Goal: Communication & Community: Answer question/provide support

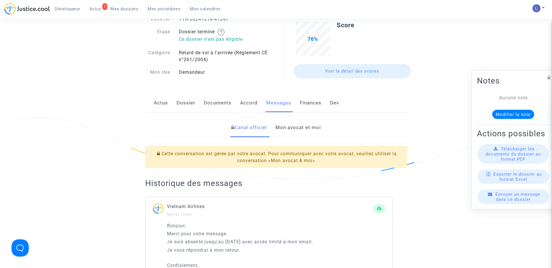
scroll to position [80, 0]
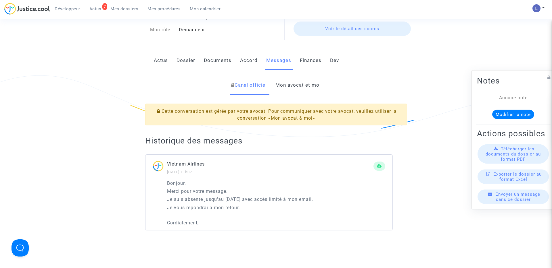
click at [294, 88] on link "Mon avocat et moi" at bounding box center [297, 85] width 45 height 19
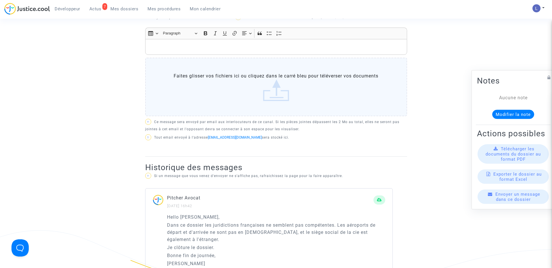
scroll to position [162, 0]
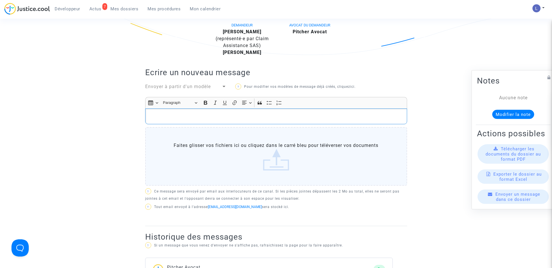
click at [174, 114] on p "Rich Text Editor, main" at bounding box center [276, 116] width 256 height 7
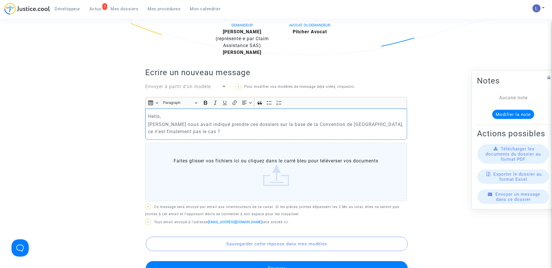
click at [169, 116] on p "Hello," at bounding box center [276, 116] width 256 height 7
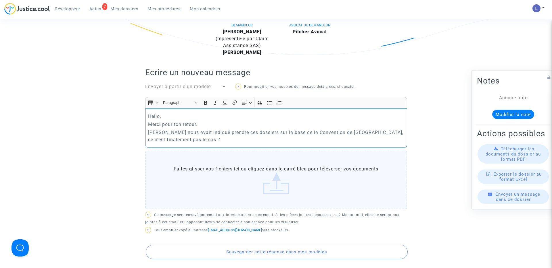
click at [194, 141] on p "[PERSON_NAME] nous avait indiqué prendre ces dossiers sur la base de la Convent…" at bounding box center [276, 136] width 256 height 14
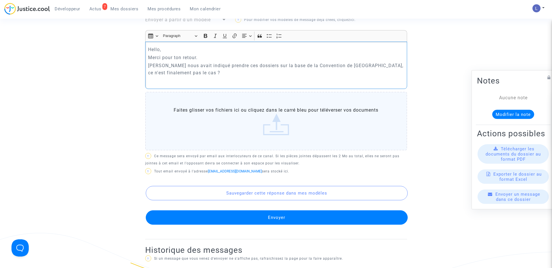
scroll to position [235, 0]
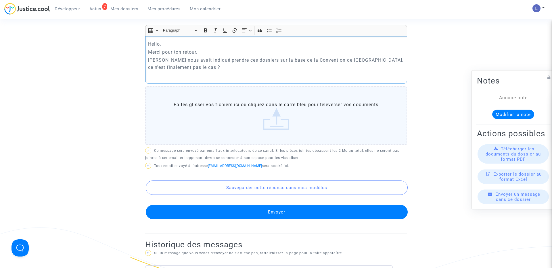
click at [296, 211] on button "Envoyer" at bounding box center [277, 212] width 262 height 14
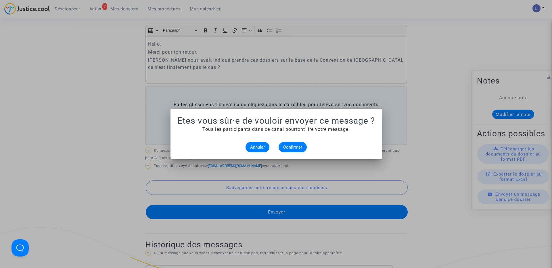
scroll to position [0, 0]
click at [297, 148] on span "Confirmer" at bounding box center [292, 147] width 19 height 5
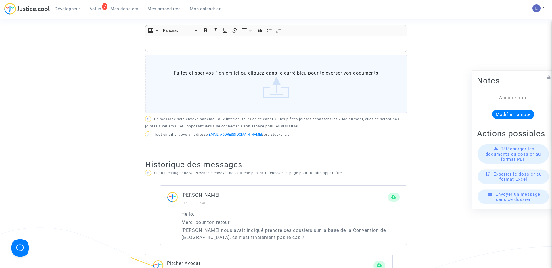
click at [95, 11] on span "Actus" at bounding box center [95, 8] width 12 height 5
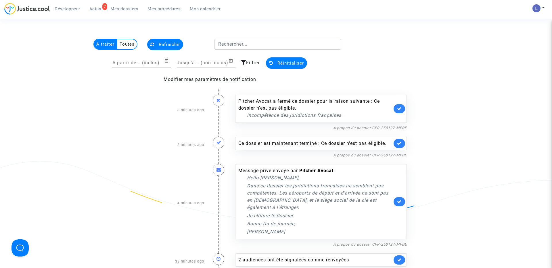
click at [404, 109] on link at bounding box center [398, 108] width 11 height 9
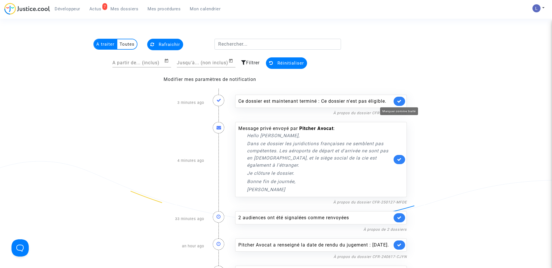
click at [401, 102] on icon at bounding box center [399, 101] width 5 height 4
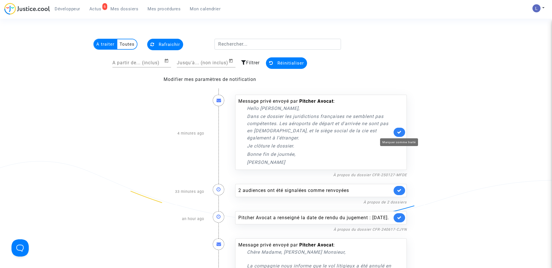
click at [398, 134] on icon at bounding box center [399, 132] width 5 height 4
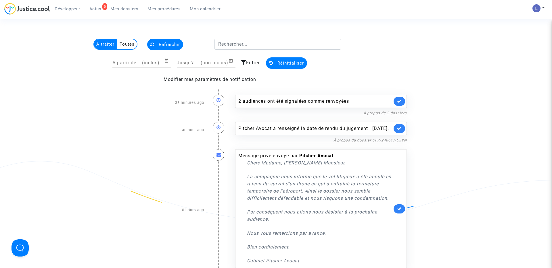
click at [399, 130] on icon at bounding box center [399, 128] width 5 height 4
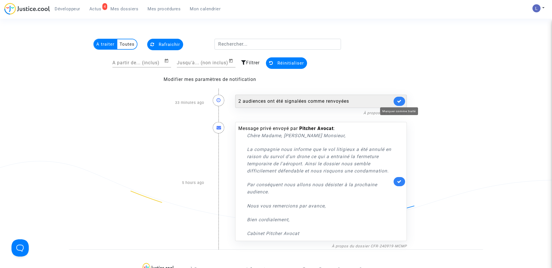
click at [399, 102] on icon at bounding box center [399, 101] width 5 height 4
